Goal: Transaction & Acquisition: Book appointment/travel/reservation

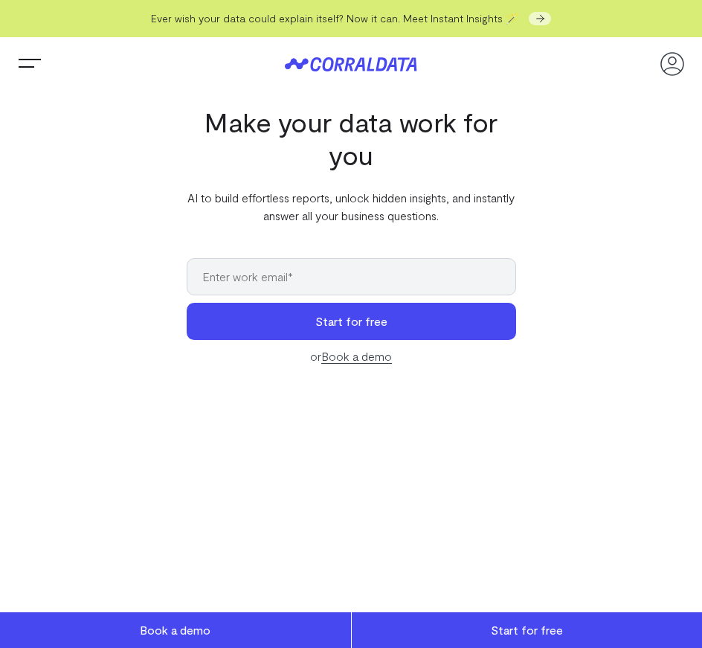
click at [29, 74] on button "Trigger Menu" at bounding box center [30, 64] width 30 height 30
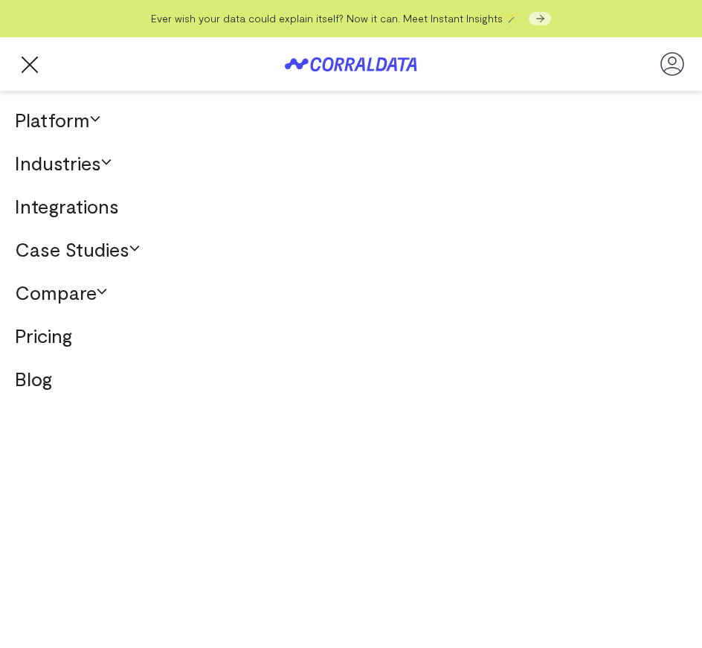
click at [77, 115] on link "Platform" at bounding box center [351, 119] width 702 height 43
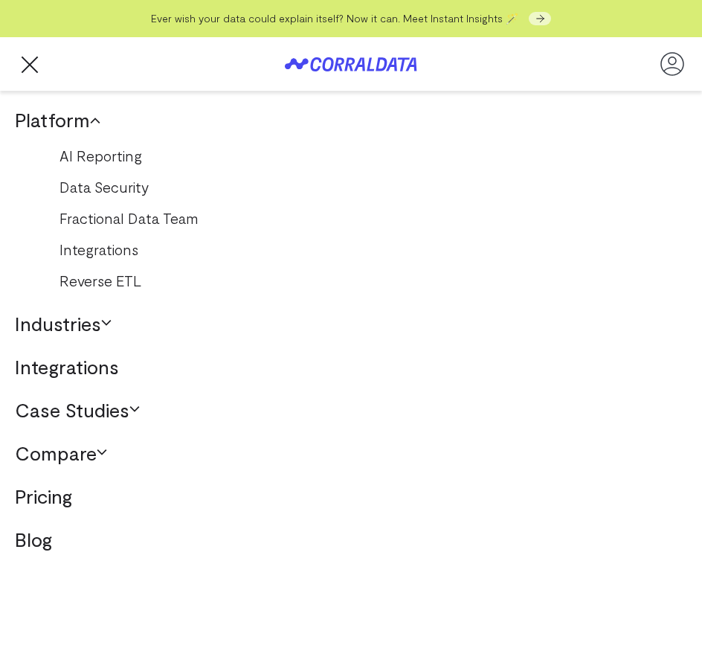
click at [106, 159] on link "AI Reporting" at bounding box center [351, 156] width 613 height 24
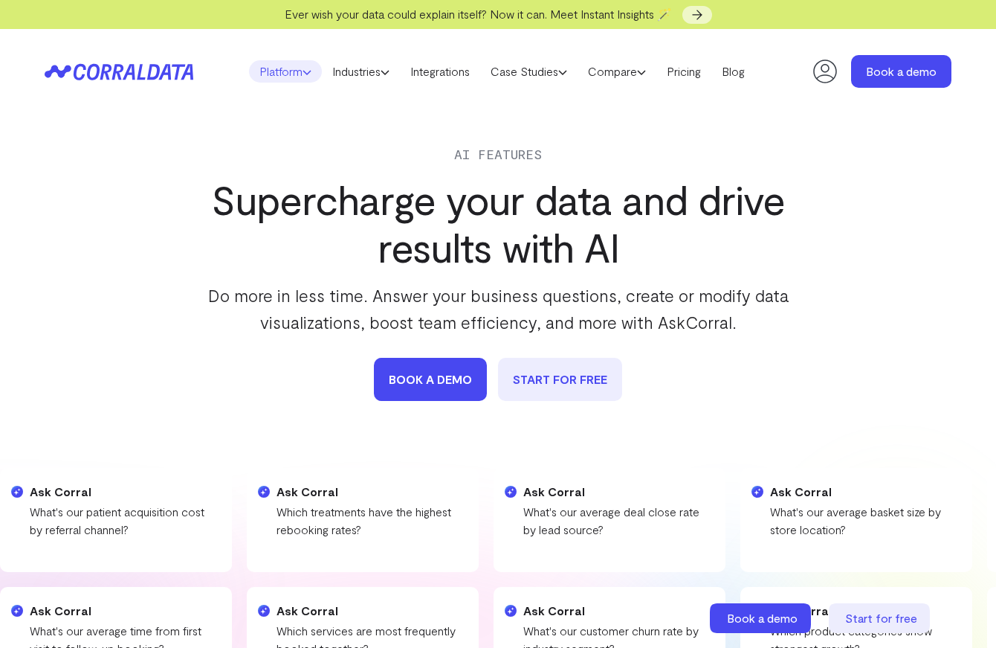
click at [294, 75] on link "Platform" at bounding box center [285, 71] width 73 height 22
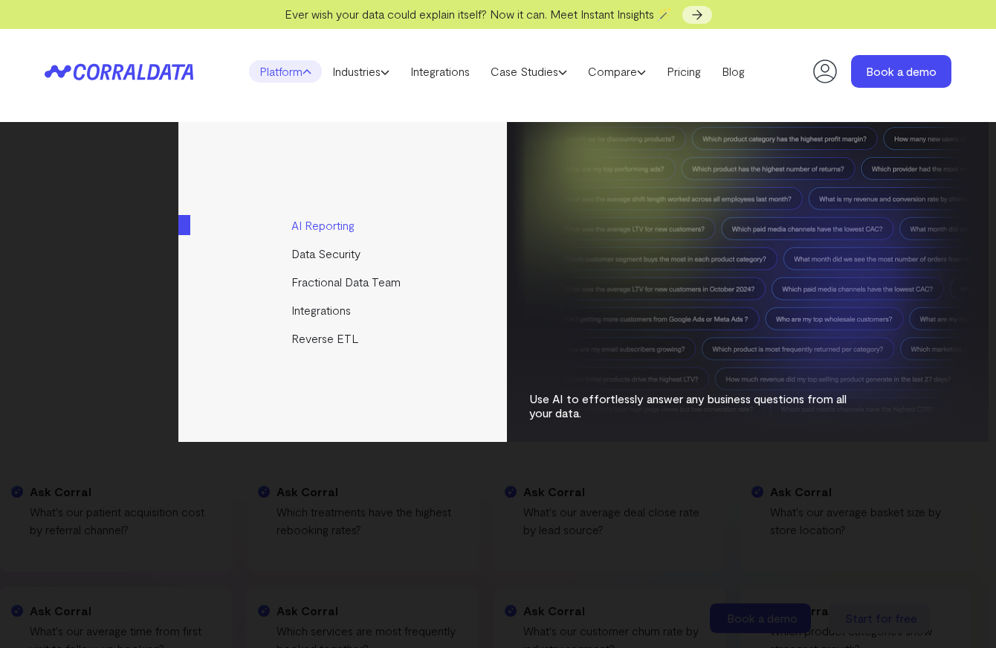
click at [320, 222] on link "AI Reporting" at bounding box center [343, 225] width 331 height 28
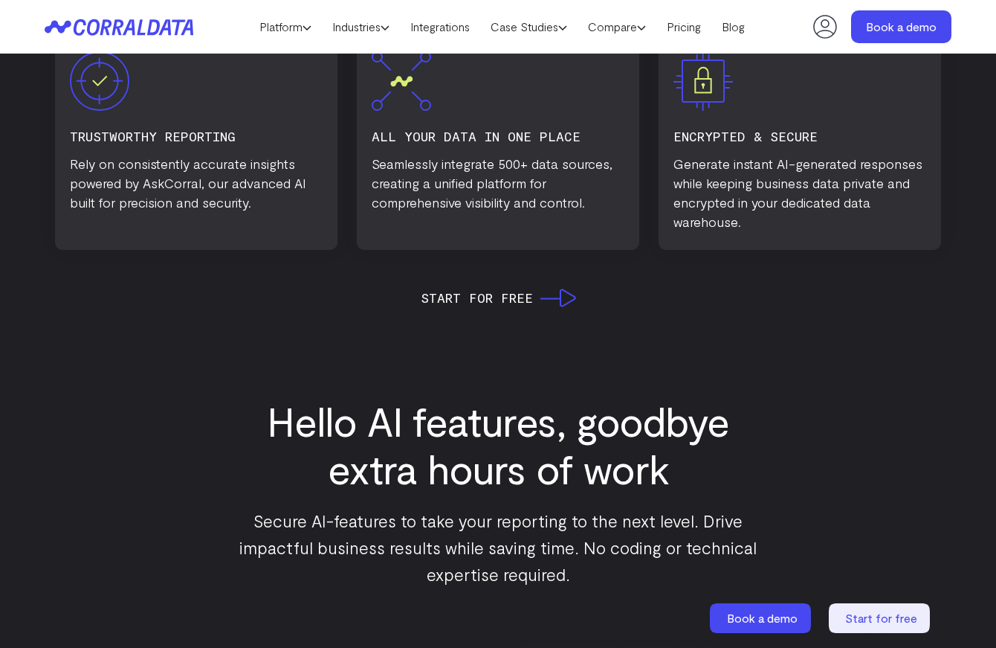
scroll to position [948, 0]
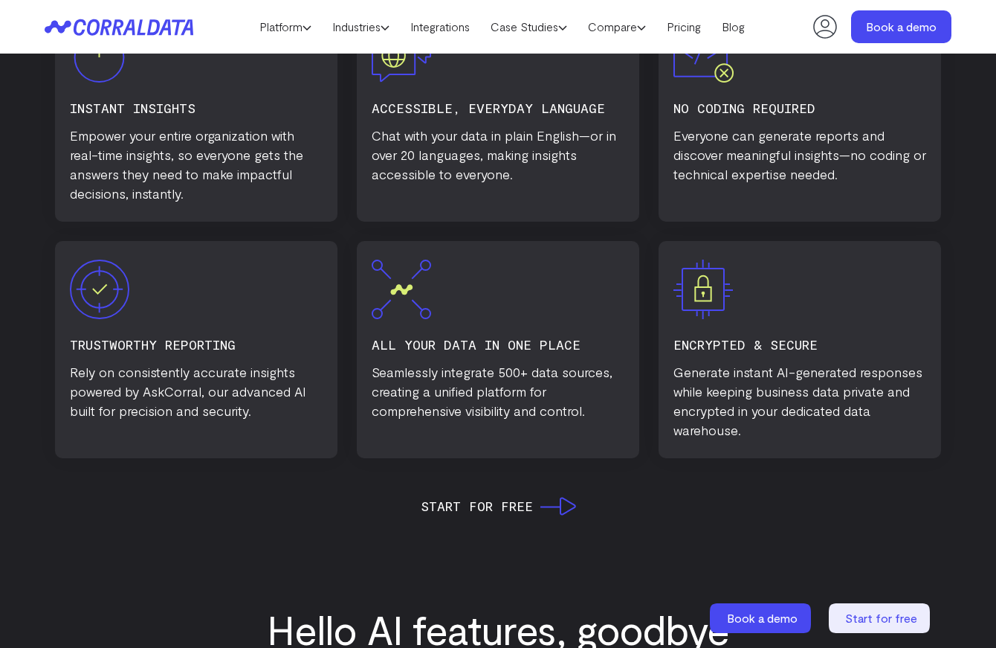
click at [152, 19] on icon at bounding box center [119, 27] width 149 height 17
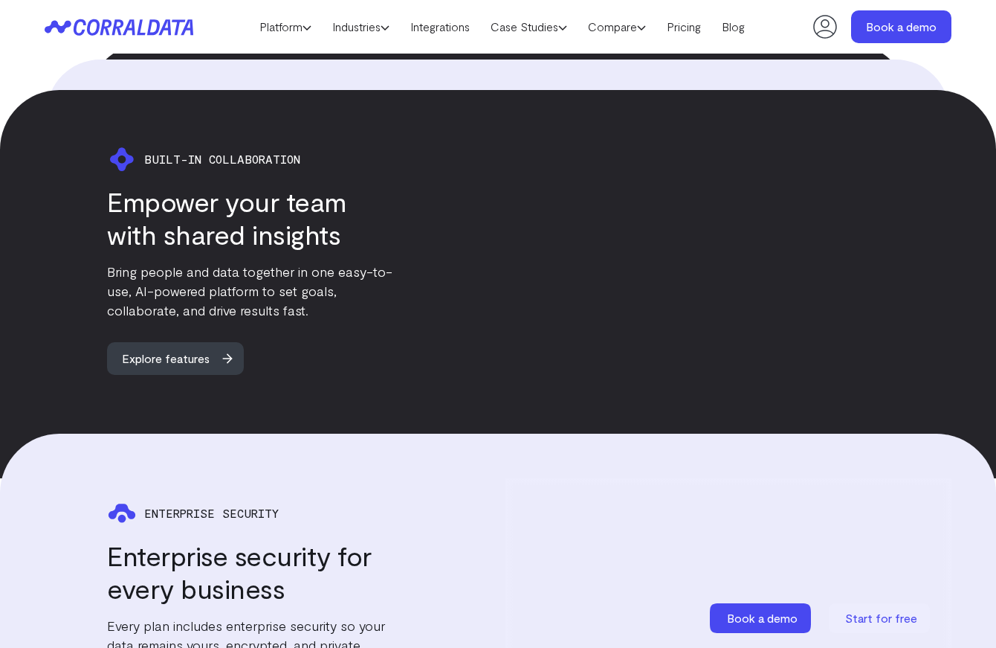
scroll to position [2728, 0]
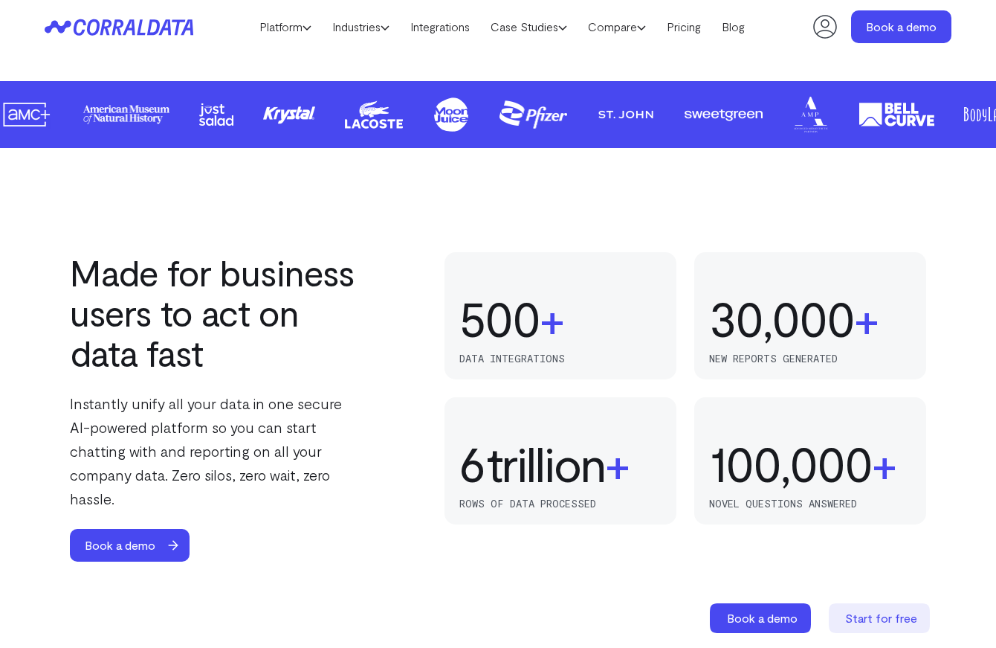
scroll to position [827, 0]
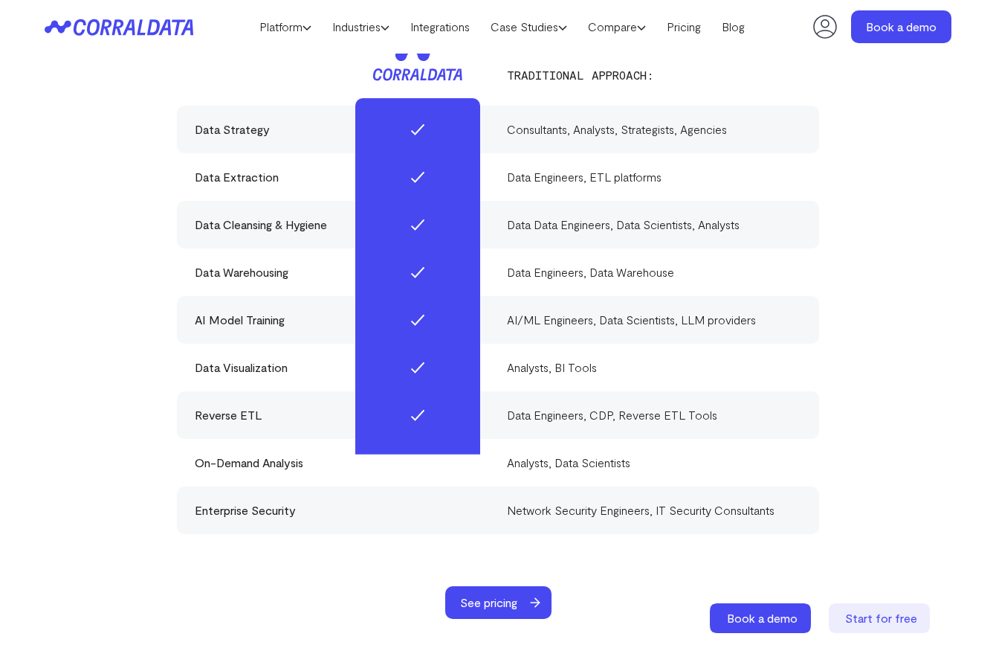
scroll to position [4000, 0]
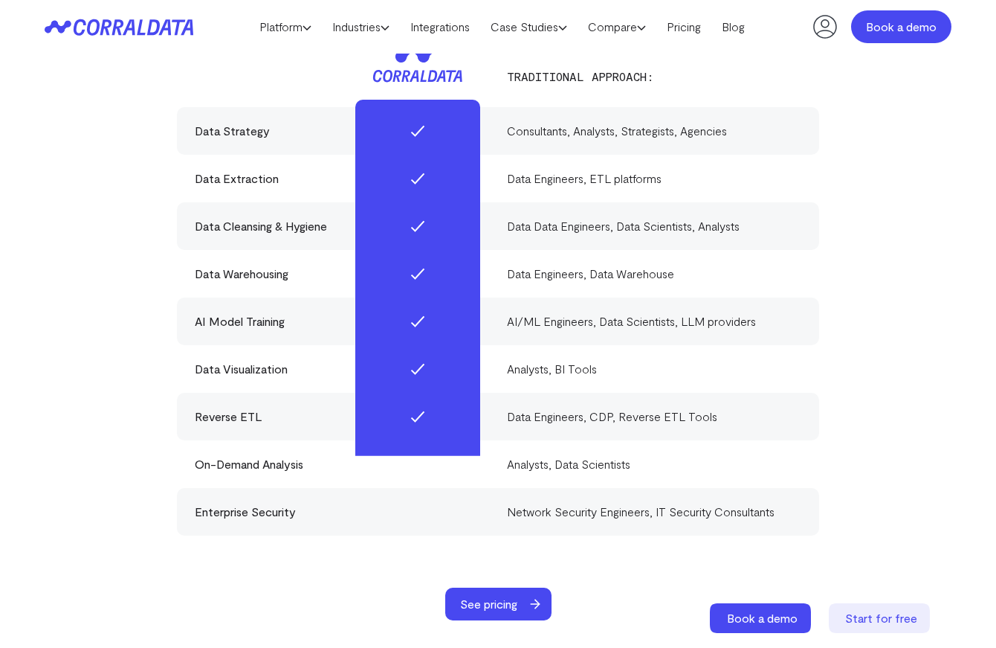
click at [903, 34] on link "Book a demo" at bounding box center [901, 26] width 100 height 33
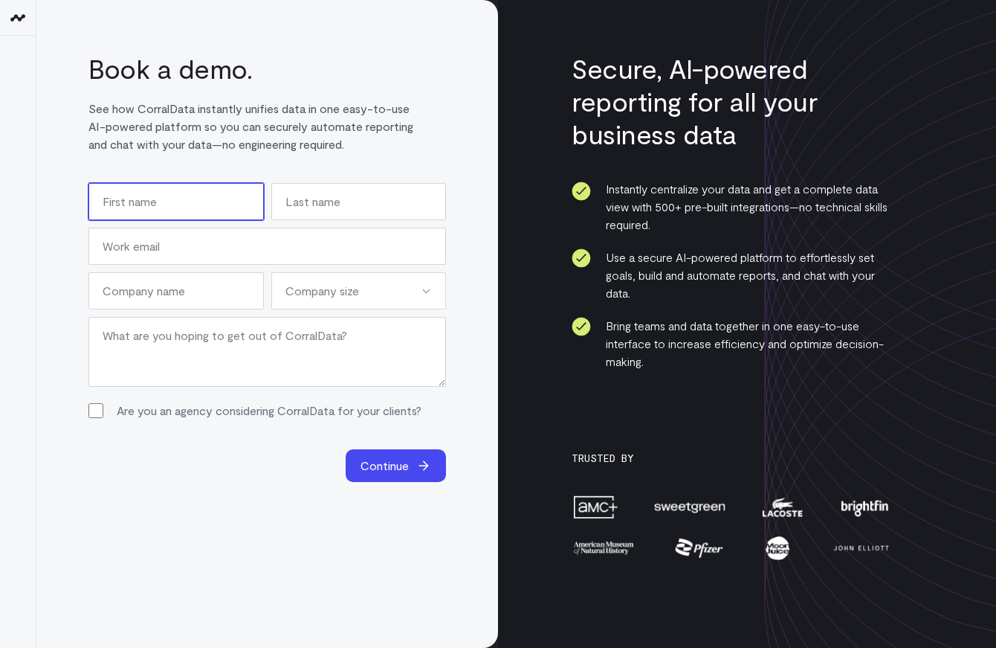
click at [205, 193] on input "First" at bounding box center [175, 201] width 175 height 37
type input "[PERSON_NAME]"
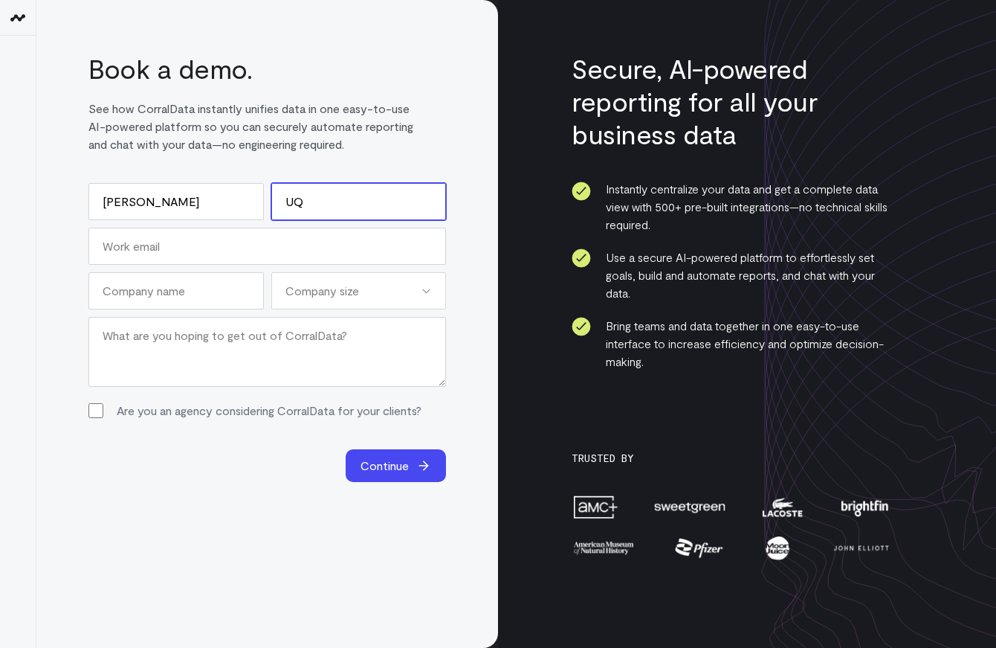
type input "U"
click at [319, 192] on input "Qu" at bounding box center [358, 201] width 175 height 37
type input "Quan"
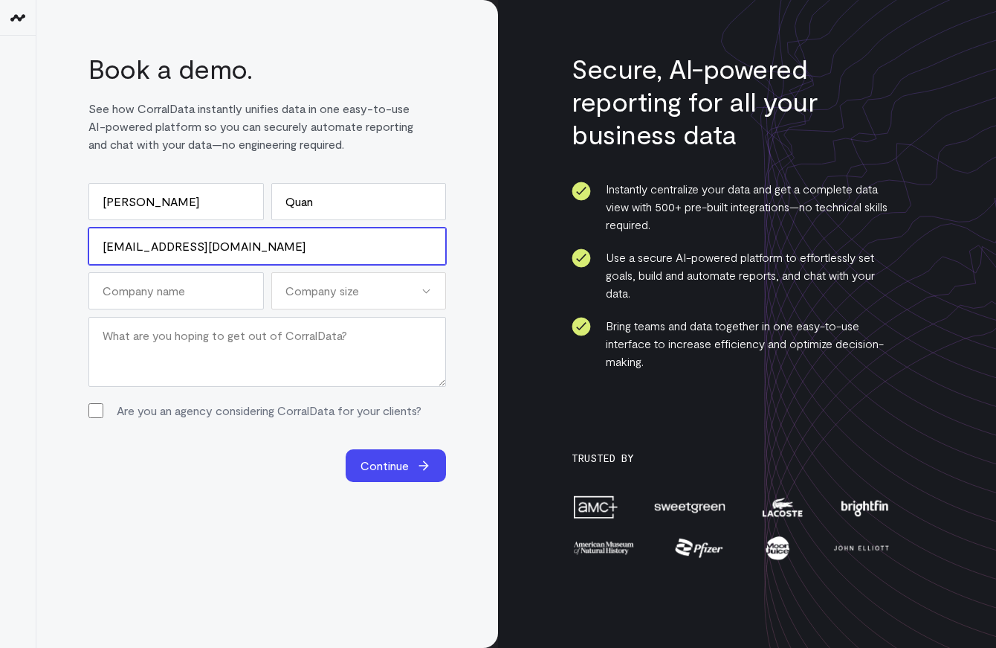
type input "[EMAIL_ADDRESS][DOMAIN_NAME]"
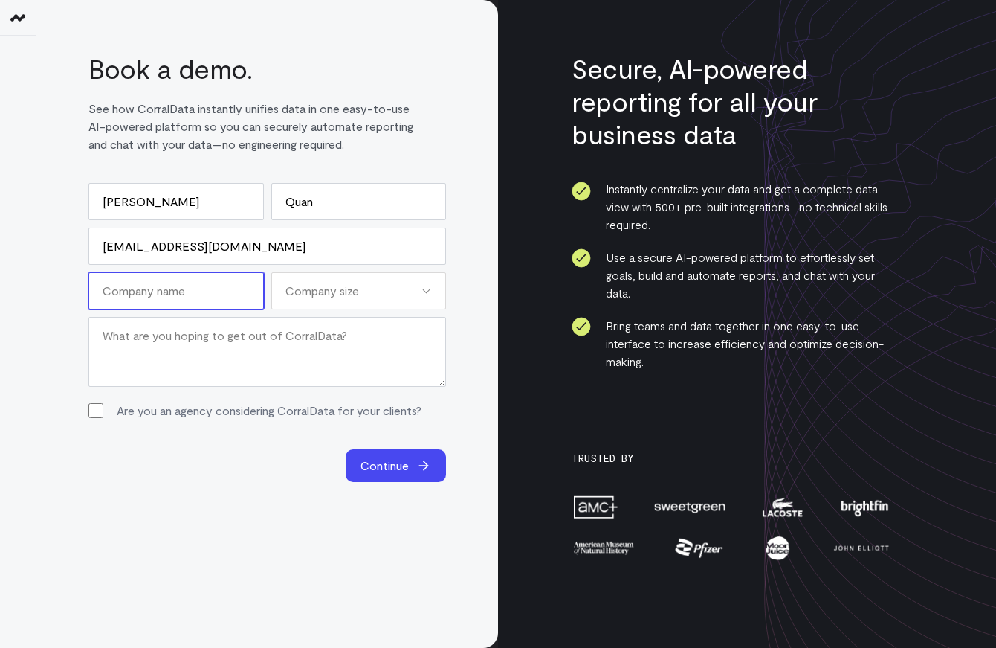
click at [211, 286] on input "Company Name (Required)" at bounding box center [175, 290] width 175 height 37
type input "Future"
click at [378, 293] on div "Company size" at bounding box center [358, 290] width 175 height 37
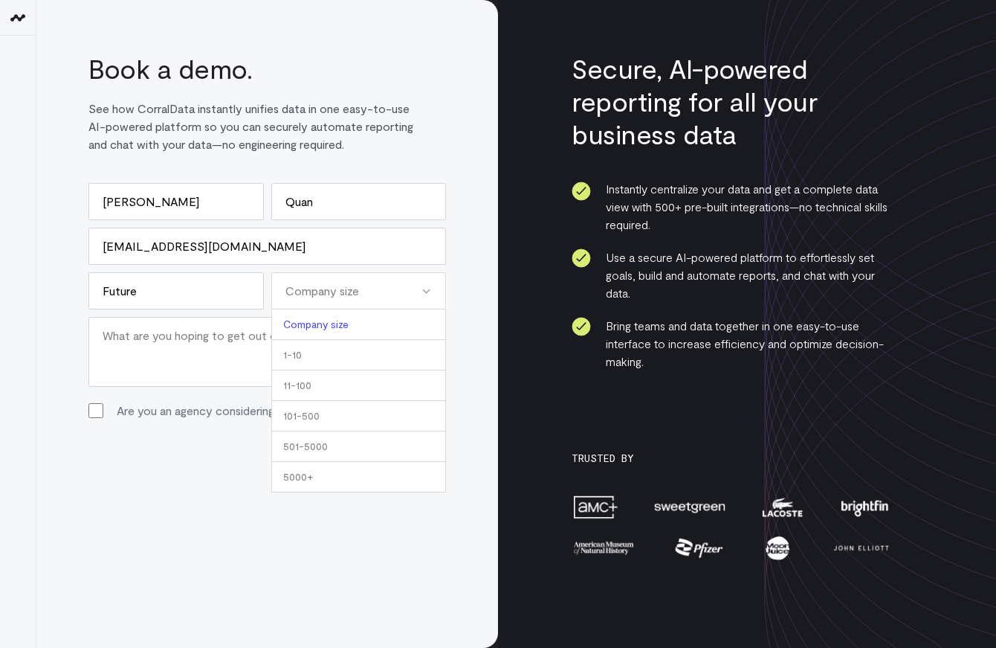
click at [320, 376] on li "11-100" at bounding box center [358, 385] width 175 height 30
select select "11-100"
click at [226, 349] on textarea "Message" at bounding box center [267, 352] width 358 height 70
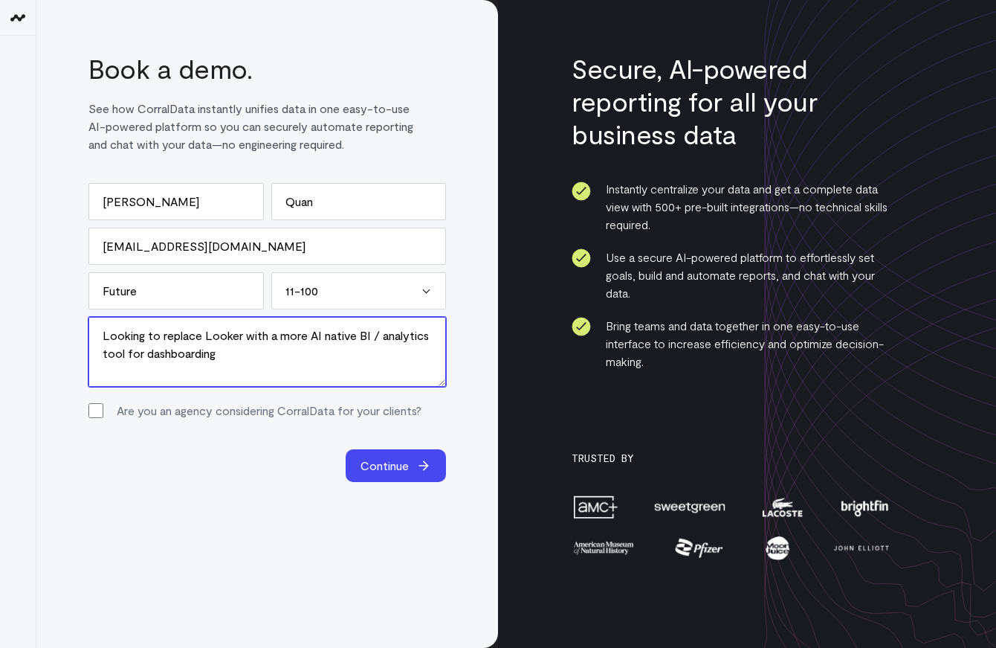
click at [199, 358] on textarea "Looking to replace Looker with a more AI native BI / analytics tool for dashboa…" at bounding box center [267, 352] width 358 height 70
click at [247, 363] on textarea "Looking to replace Looker with a more AI native BI / analytics tool for dashboa…" at bounding box center [267, 352] width 358 height 70
type textarea "Looking to replace Looker with a more AI native BI / analytics tool for dashboa…"
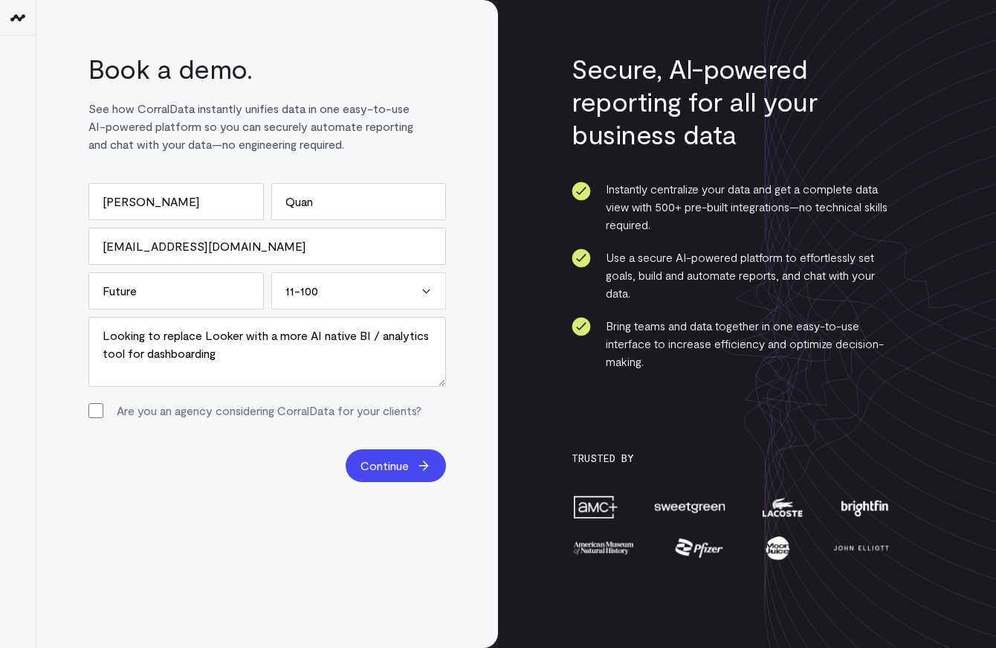
click at [370, 468] on span "Continue" at bounding box center [385, 466] width 48 height 18
